Goal: Navigation & Orientation: Find specific page/section

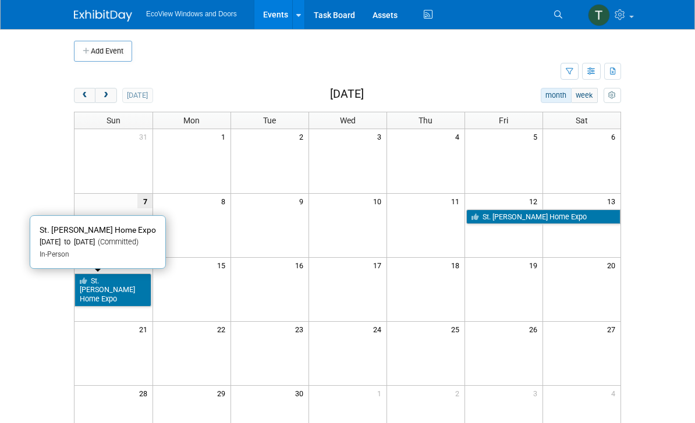
click at [102, 281] on link "St. [PERSON_NAME] Home Expo" at bounding box center [113, 290] width 77 height 33
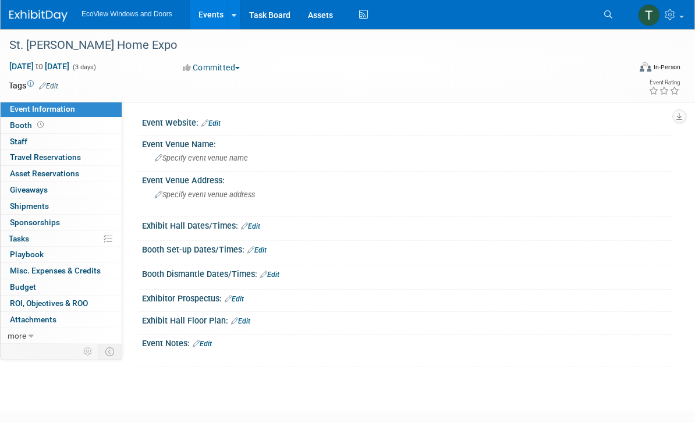
click at [24, 279] on link "Budget" at bounding box center [61, 287] width 121 height 16
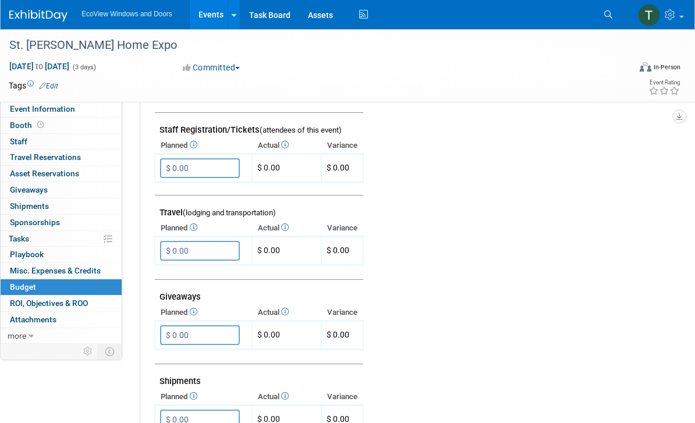
scroll to position [484, 0]
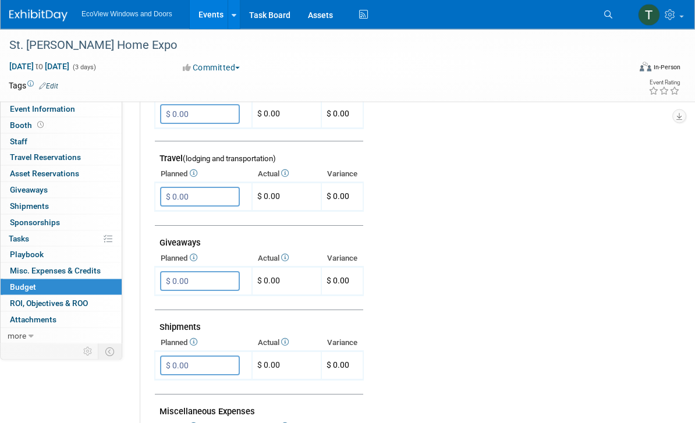
click at [35, 299] on span "ROI, Objectives & ROO 0" at bounding box center [49, 303] width 78 height 9
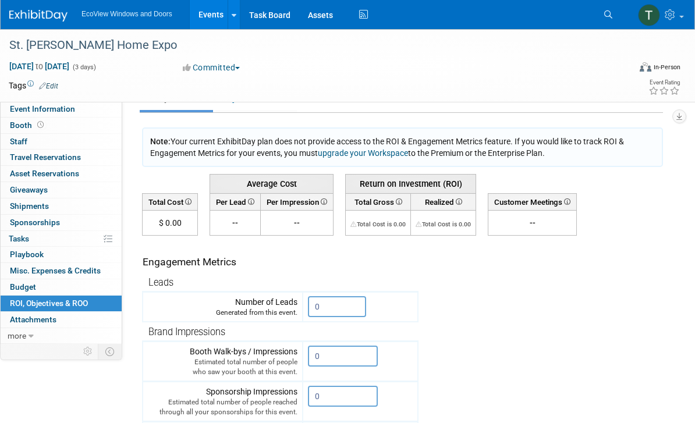
scroll to position [0, 0]
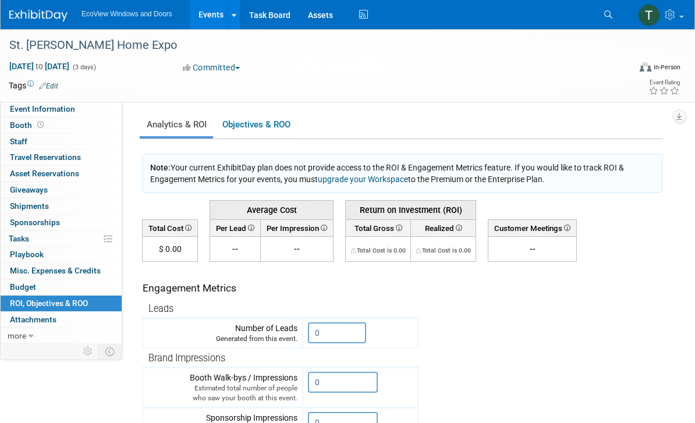
click at [29, 201] on span "Shipments 0" at bounding box center [29, 205] width 39 height 9
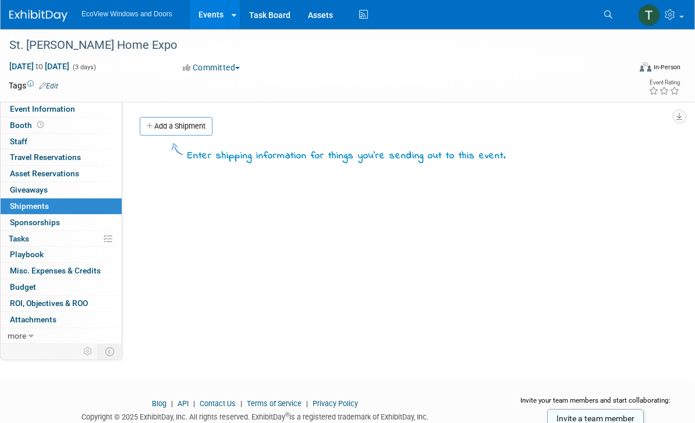
click at [31, 218] on span "Sponsorships 0" at bounding box center [35, 222] width 50 height 9
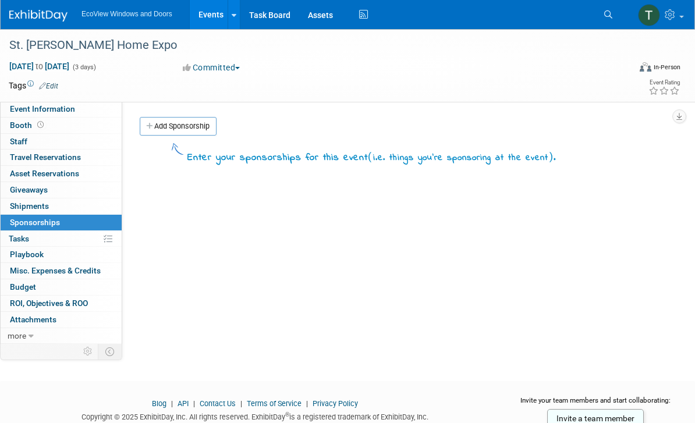
click at [17, 166] on link "0 Asset Reservations 0" at bounding box center [61, 174] width 121 height 16
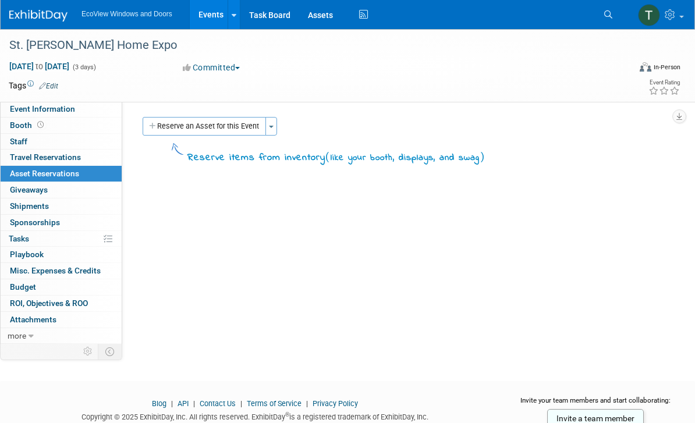
click at [30, 153] on span "Travel Reservations 0" at bounding box center [45, 157] width 71 height 9
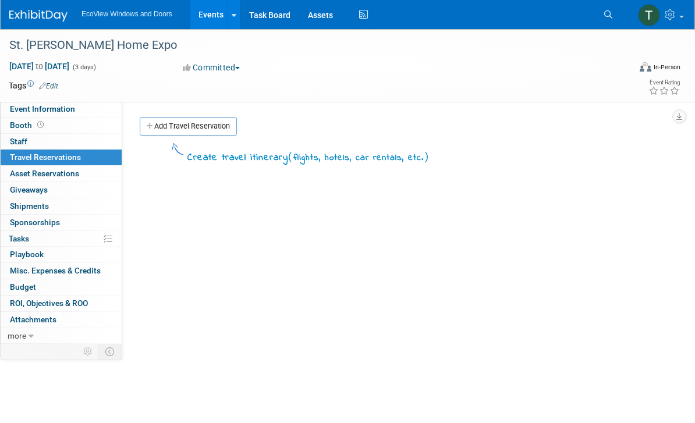
click at [22, 141] on span "Staff 0" at bounding box center [18, 141] width 17 height 9
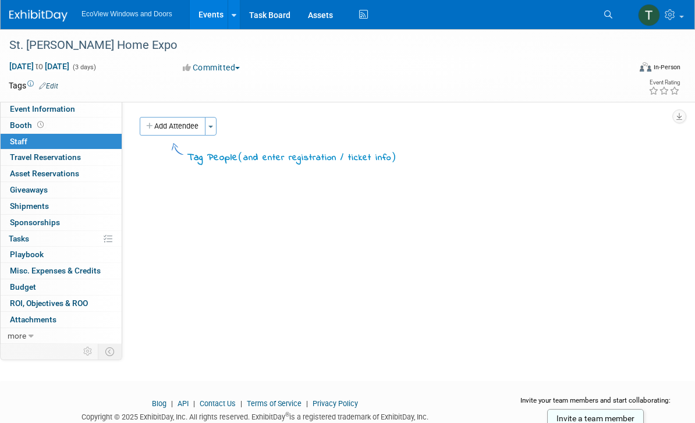
click at [271, 17] on link "Task Board" at bounding box center [269, 14] width 59 height 29
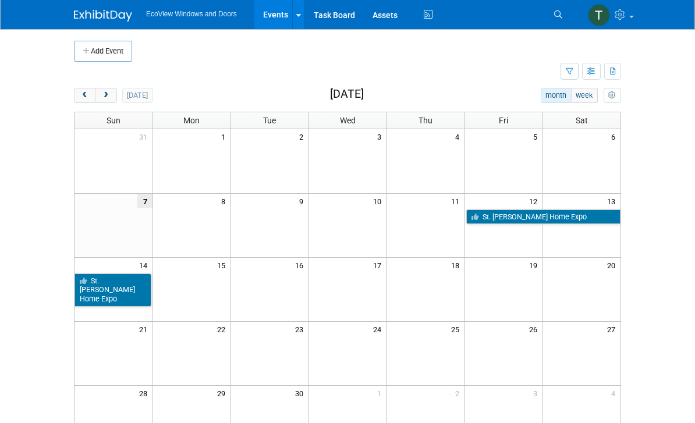
click at [628, 27] on link at bounding box center [610, 14] width 57 height 29
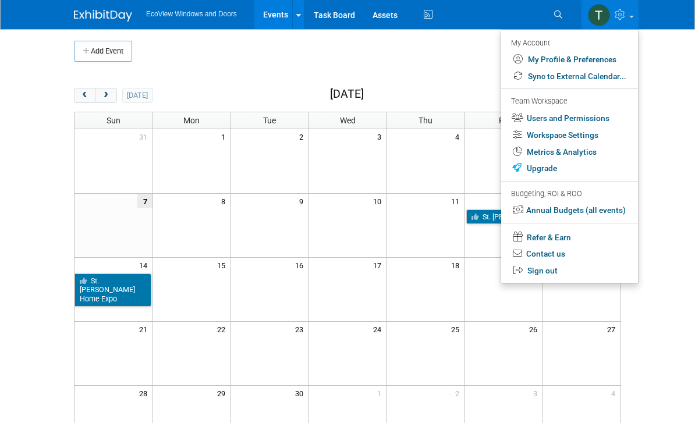
click at [622, 17] on icon at bounding box center [621, 14] width 13 height 10
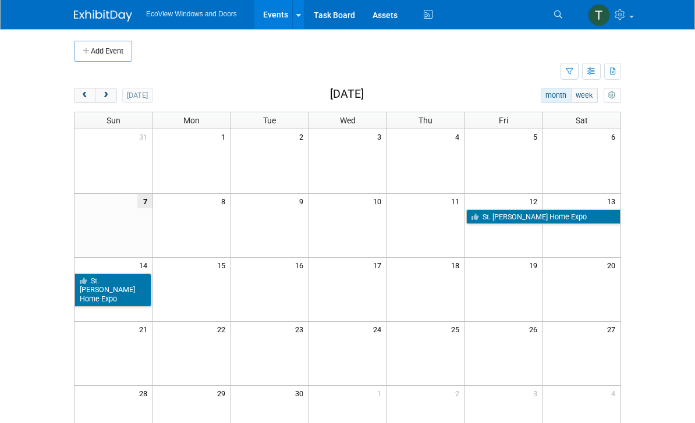
click at [622, 17] on icon at bounding box center [621, 14] width 13 height 10
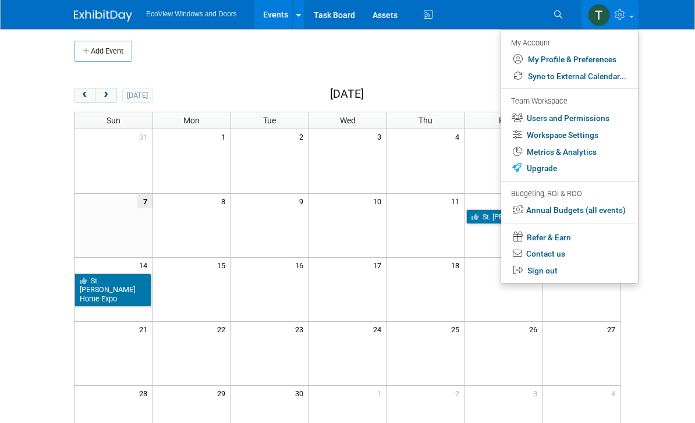
click at [624, 17] on icon at bounding box center [621, 14] width 13 height 10
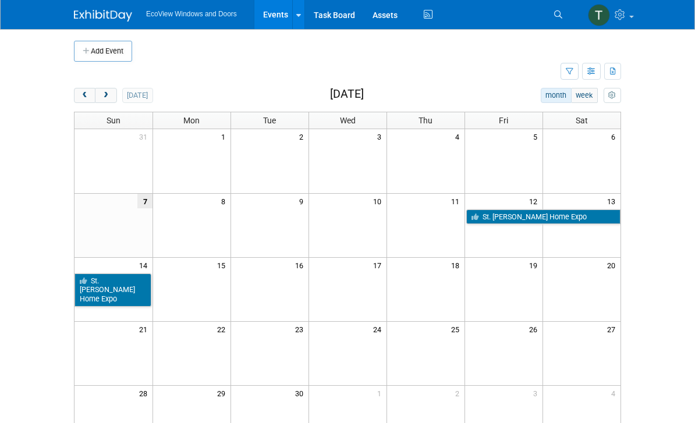
click at [624, 16] on icon at bounding box center [621, 14] width 13 height 10
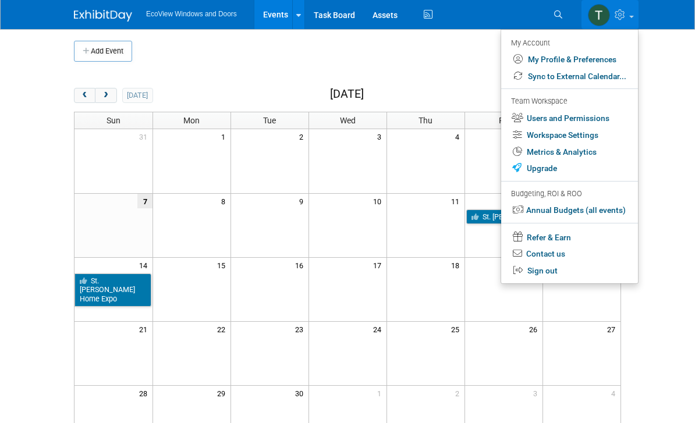
click at [623, 17] on icon at bounding box center [621, 14] width 13 height 10
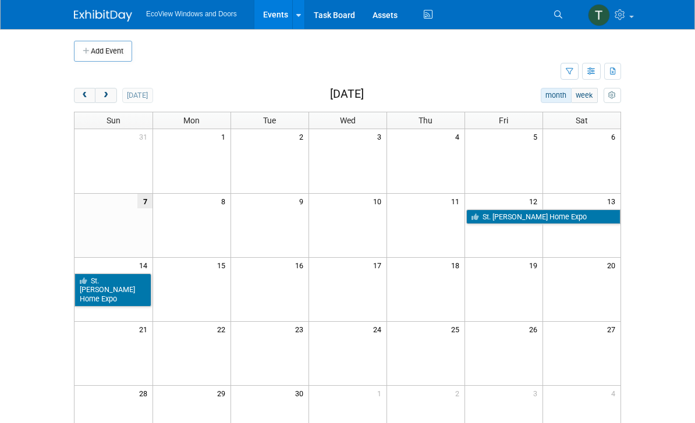
click at [622, 17] on icon at bounding box center [621, 14] width 13 height 10
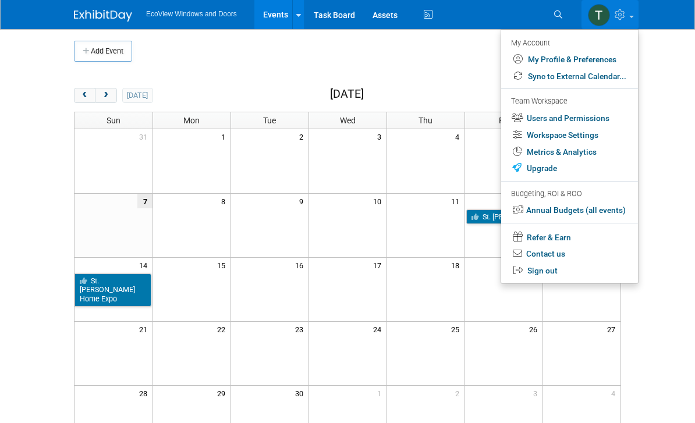
click at [624, 16] on icon at bounding box center [621, 14] width 13 height 10
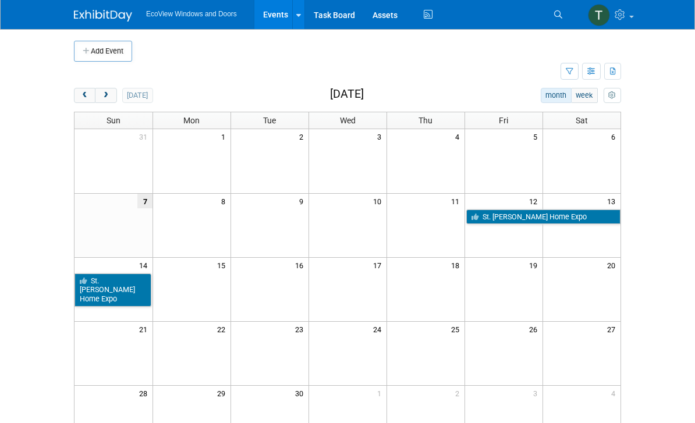
click at [294, 10] on link at bounding box center [298, 14] width 12 height 29
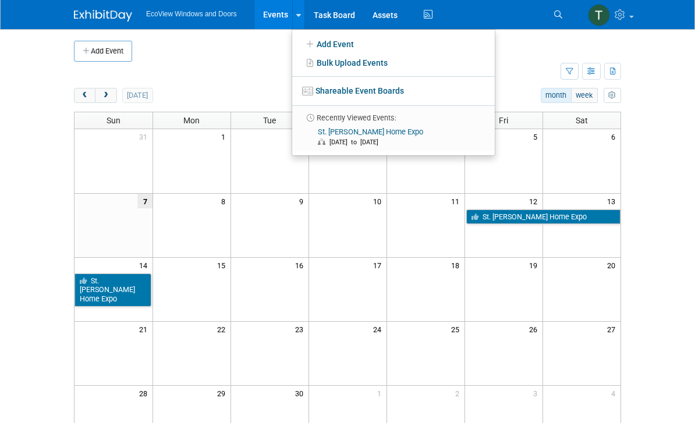
click at [269, 48] on td at bounding box center [363, 51] width 463 height 21
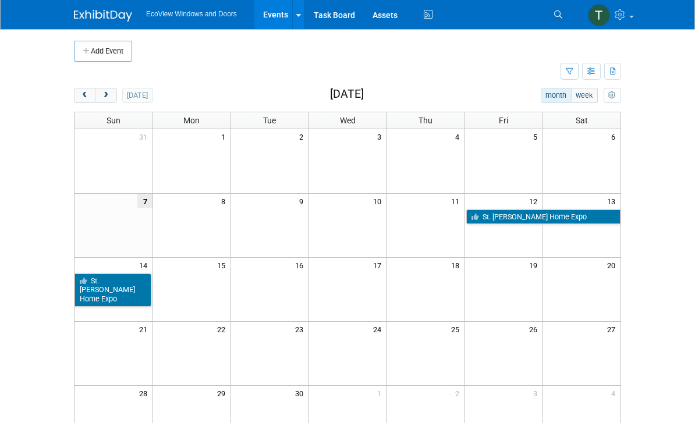
click at [296, 9] on div at bounding box center [298, 15] width 5 height 12
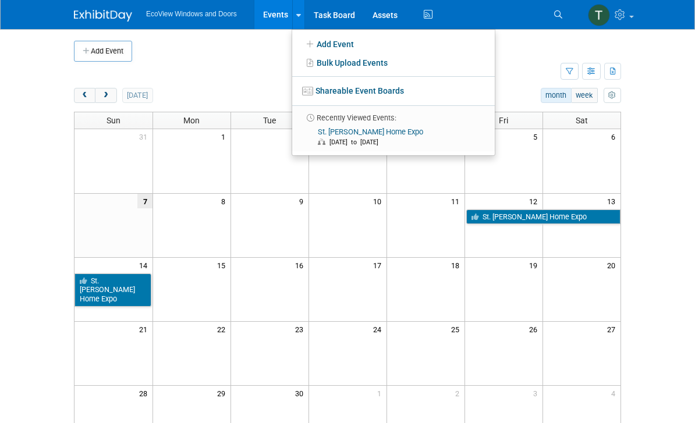
click at [270, 55] on td at bounding box center [363, 51] width 463 height 21
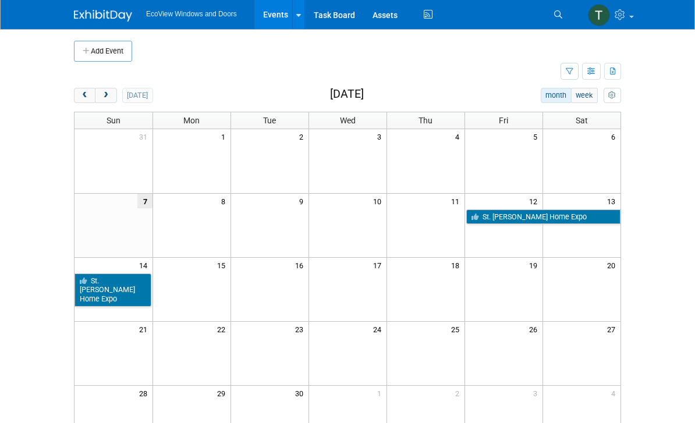
click at [264, 79] on td at bounding box center [317, 72] width 487 height 20
click at [124, 15] on img at bounding box center [103, 16] width 58 height 12
click at [601, 17] on img at bounding box center [599, 15] width 22 height 22
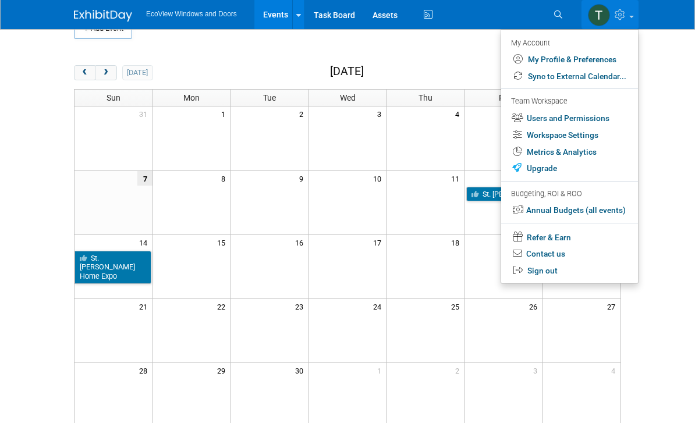
scroll to position [24, 0]
click at [604, 209] on link "Annual Budgets (all events)" at bounding box center [569, 210] width 137 height 17
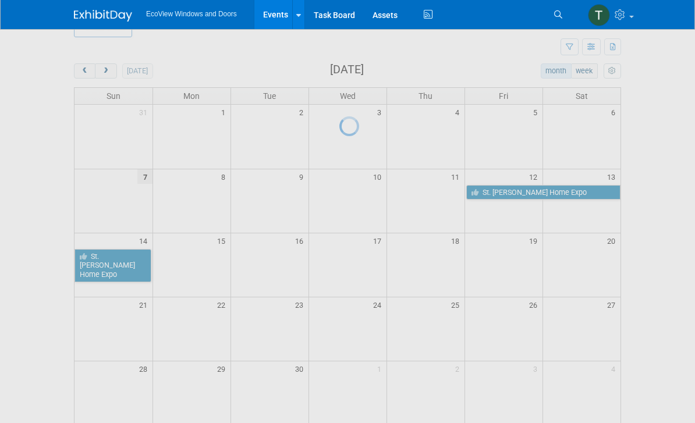
click at [613, 8] on link at bounding box center [610, 14] width 57 height 29
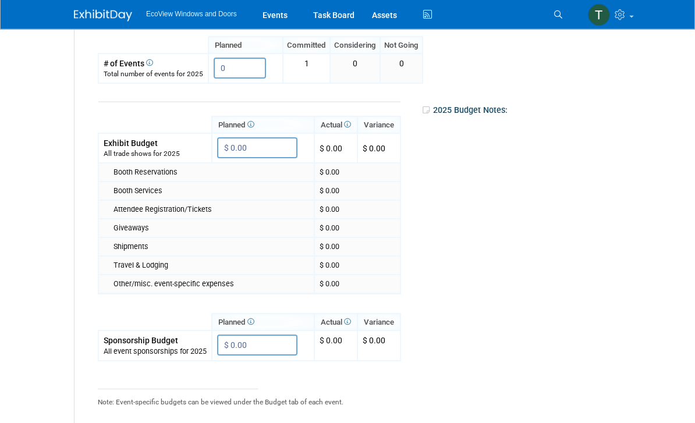
scroll to position [326, 0]
click at [508, 117] on div at bounding box center [518, 136] width 177 height 38
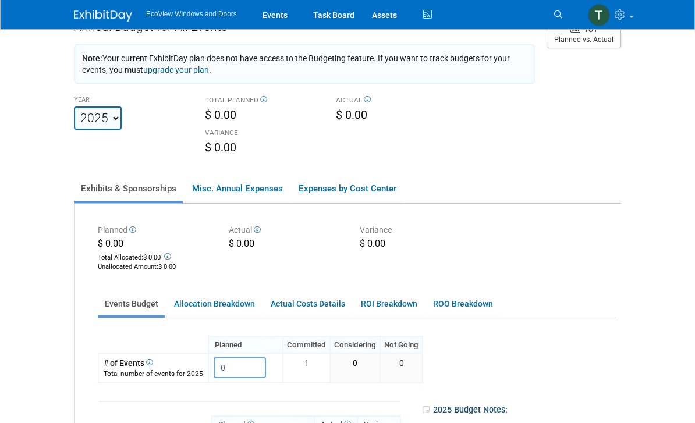
scroll to position [0, 0]
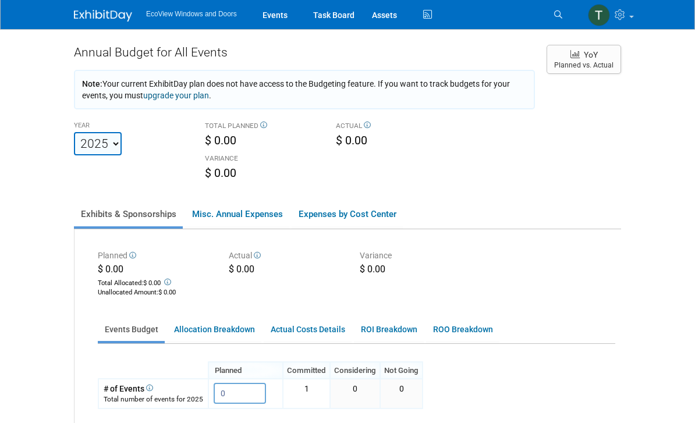
click at [285, 23] on link "Events" at bounding box center [275, 14] width 43 height 29
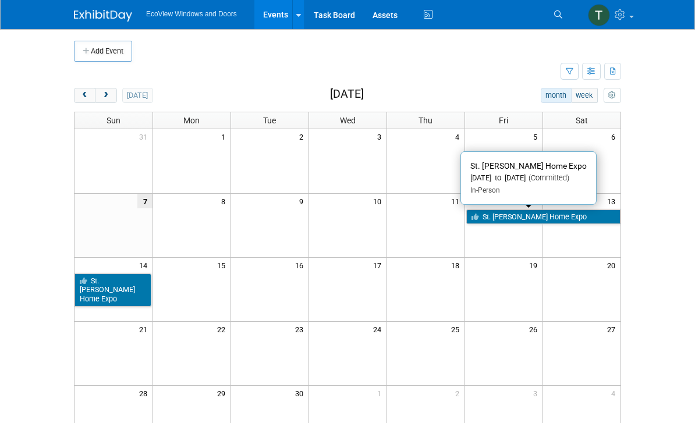
click at [500, 210] on link "St. [PERSON_NAME] Home Expo" at bounding box center [543, 217] width 155 height 15
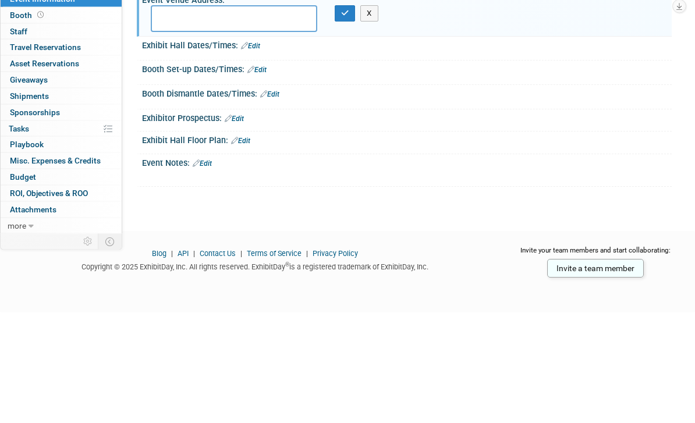
scroll to position [67, 0]
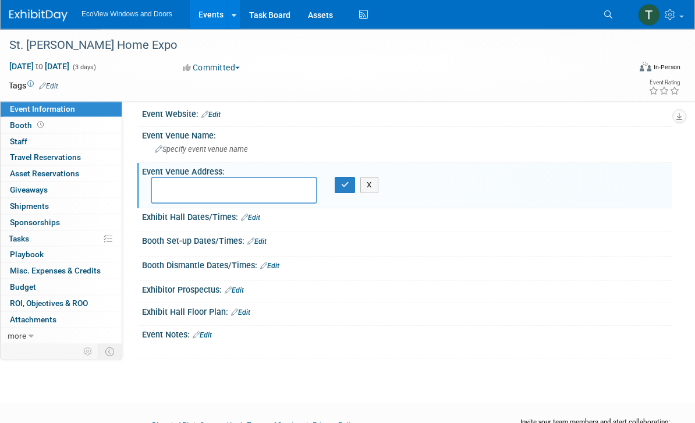
click at [374, 181] on button "X" at bounding box center [369, 186] width 18 height 16
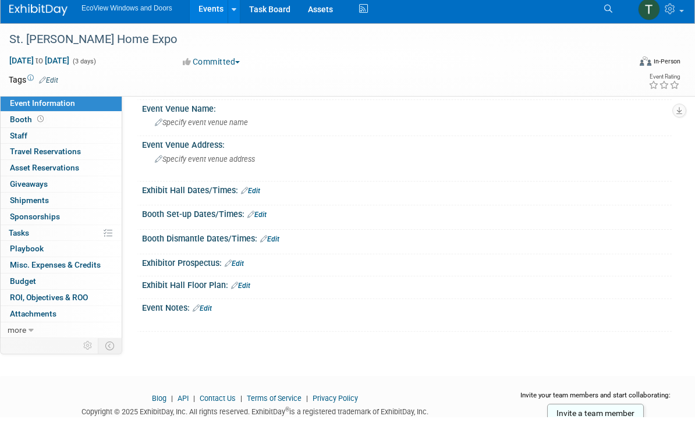
scroll to position [0, 0]
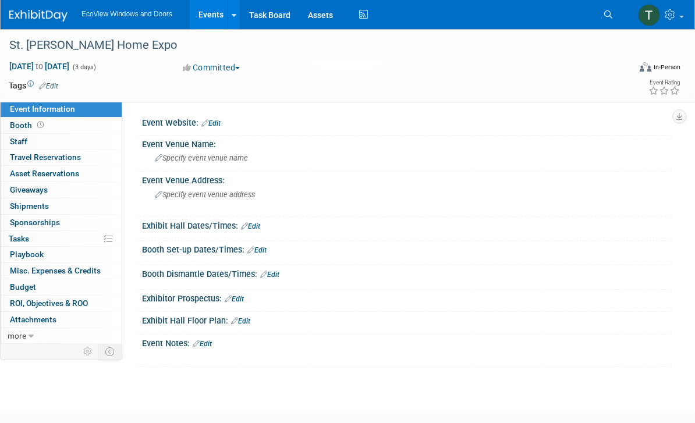
click at [38, 263] on link "0 Misc. Expenses & Credits 0" at bounding box center [61, 271] width 121 height 16
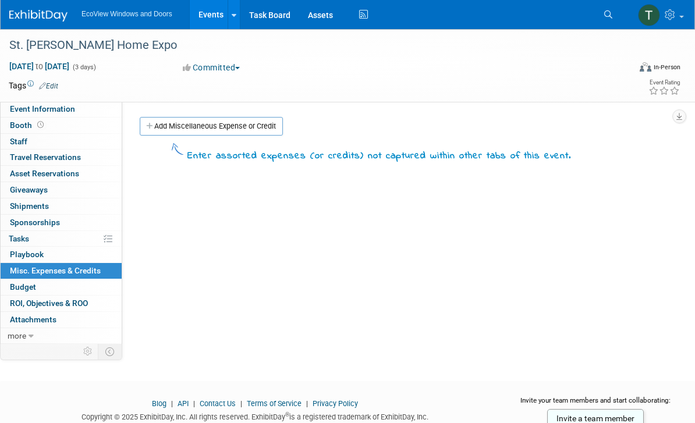
click at [27, 250] on span "Playbook 0" at bounding box center [27, 254] width 34 height 9
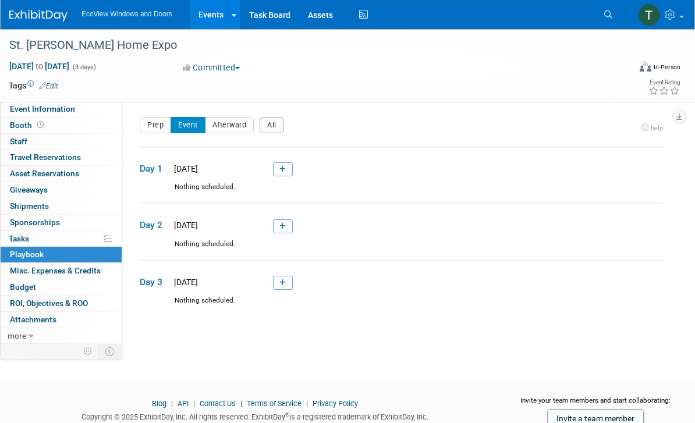
click at [24, 235] on span "Tasks 0%" at bounding box center [19, 238] width 20 height 9
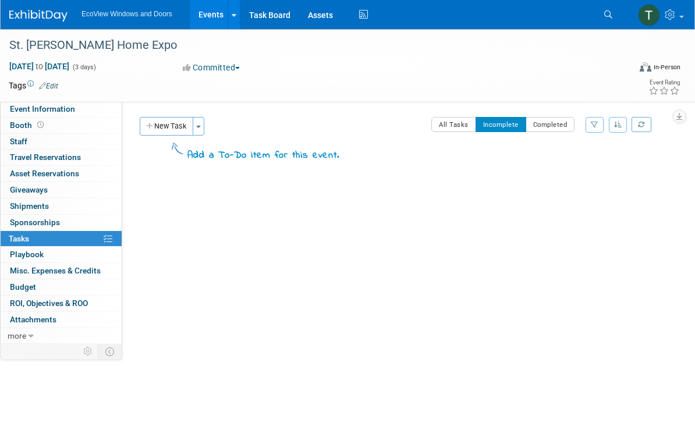
click at [24, 215] on link "0 Sponsorships 0" at bounding box center [61, 223] width 121 height 16
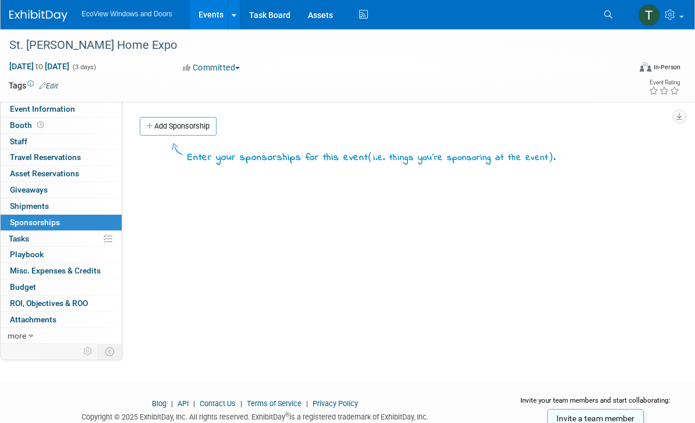
click at [23, 199] on link "0 Shipments 0" at bounding box center [61, 207] width 121 height 16
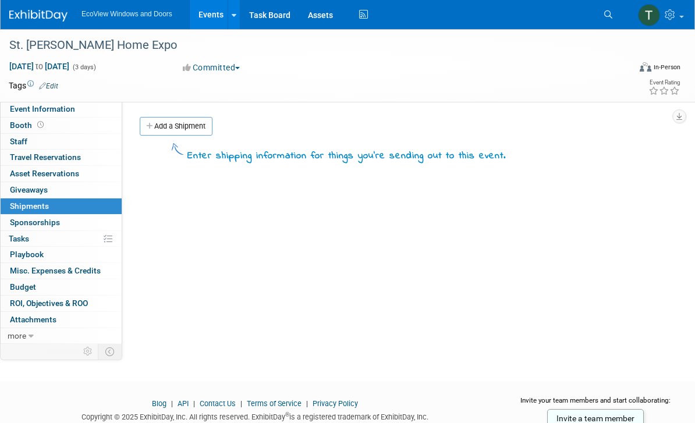
click at [22, 185] on span "Giveaways 0" at bounding box center [29, 189] width 38 height 9
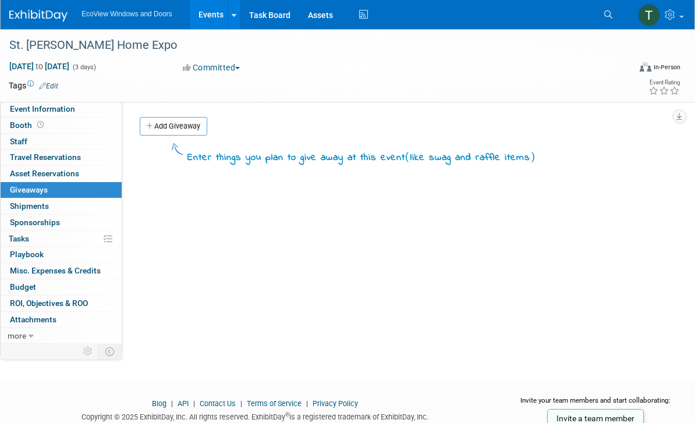
click at [20, 166] on link "0 Asset Reservations 0" at bounding box center [61, 174] width 121 height 16
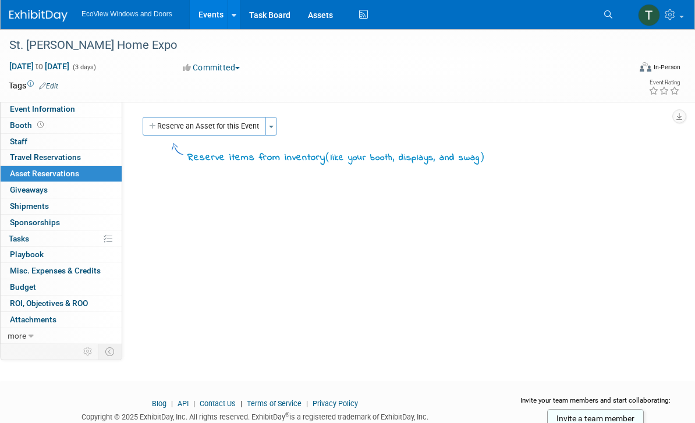
click at [23, 153] on span "Travel Reservations 0" at bounding box center [45, 157] width 71 height 9
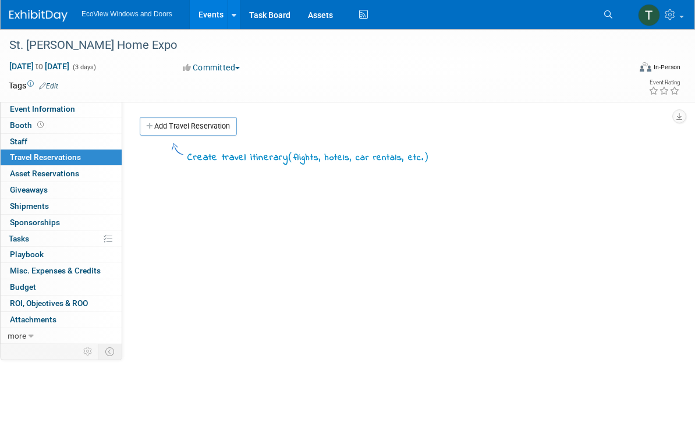
click at [22, 141] on span "Staff 0" at bounding box center [18, 141] width 17 height 9
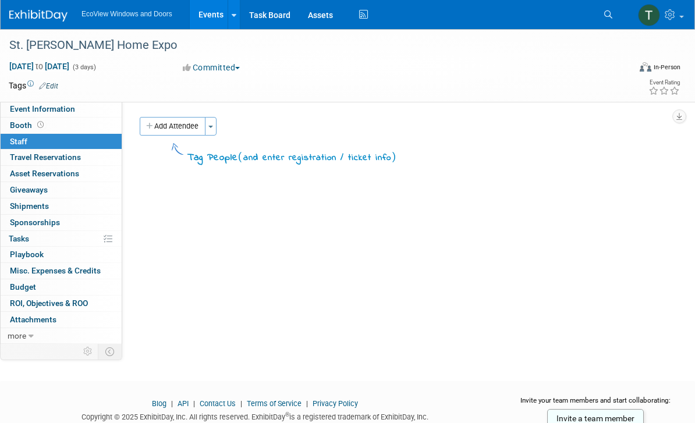
click at [19, 123] on span "Booth" at bounding box center [28, 125] width 36 height 9
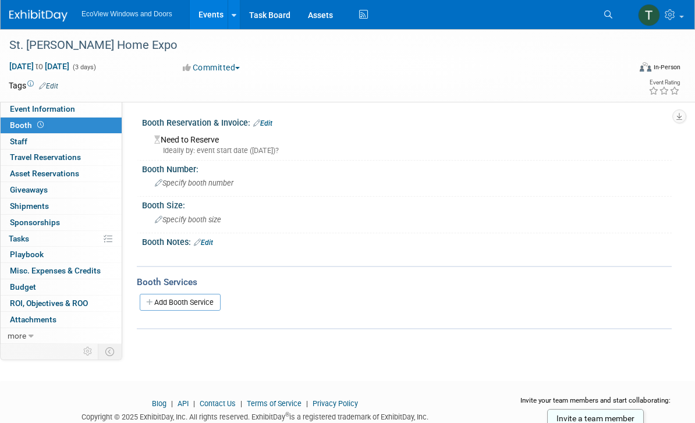
click at [19, 112] on span "Event Information" at bounding box center [42, 108] width 65 height 9
